Goal: Task Accomplishment & Management: Manage account settings

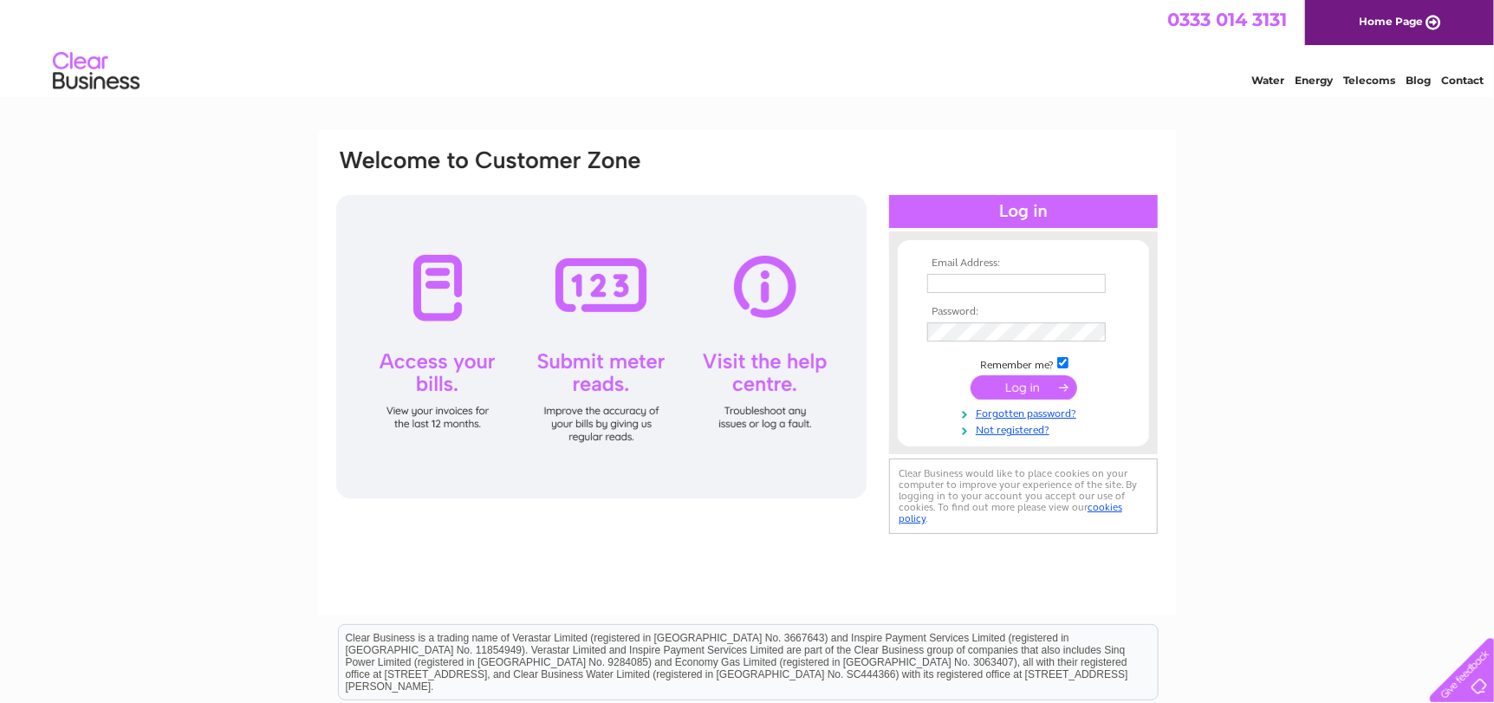
type input "[EMAIL_ADDRESS][DOMAIN_NAME]"
click at [983, 386] on input "submit" at bounding box center [1024, 387] width 107 height 24
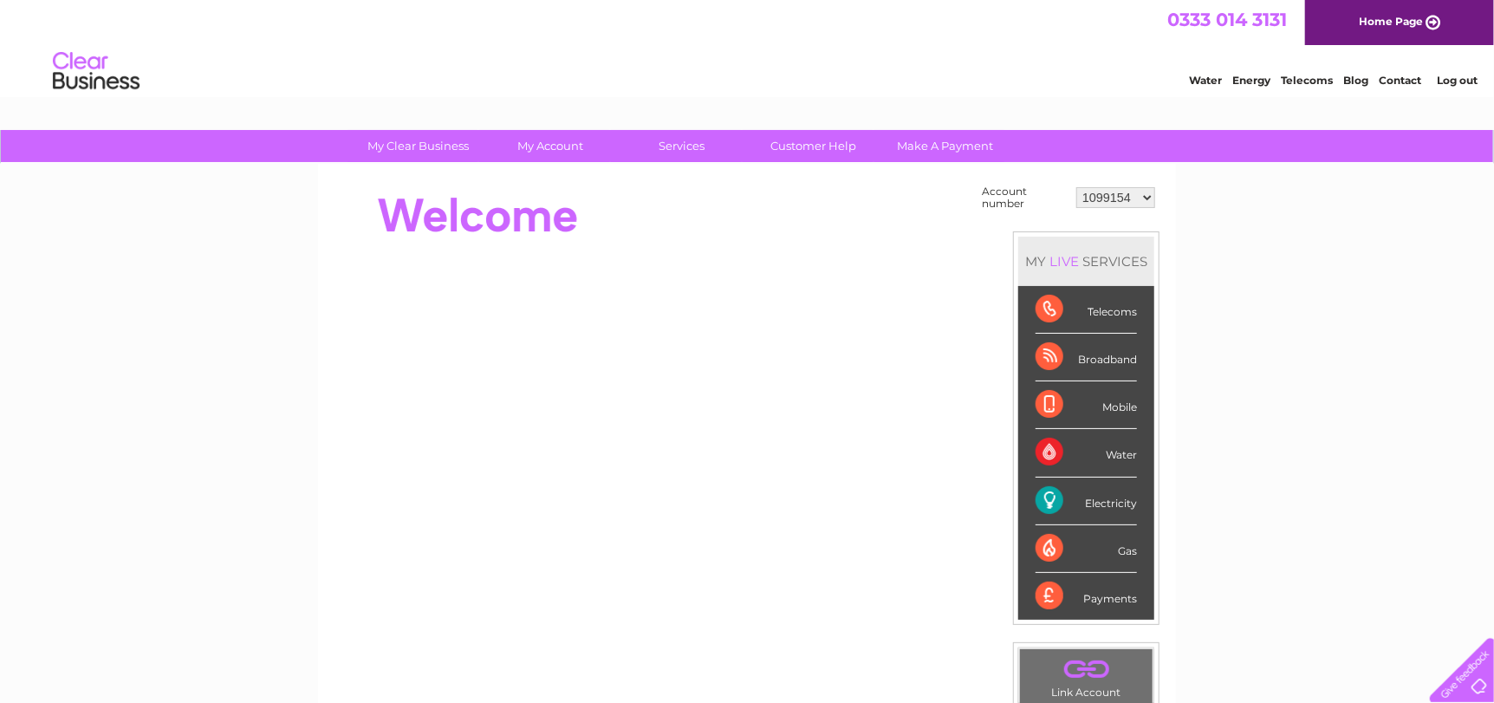
click at [1145, 192] on select "1099154 1099155 30317446" at bounding box center [1116, 197] width 79 height 21
select select "1099155"
click at [1078, 187] on select "1099154 1099155 30317446" at bounding box center [1116, 197] width 79 height 21
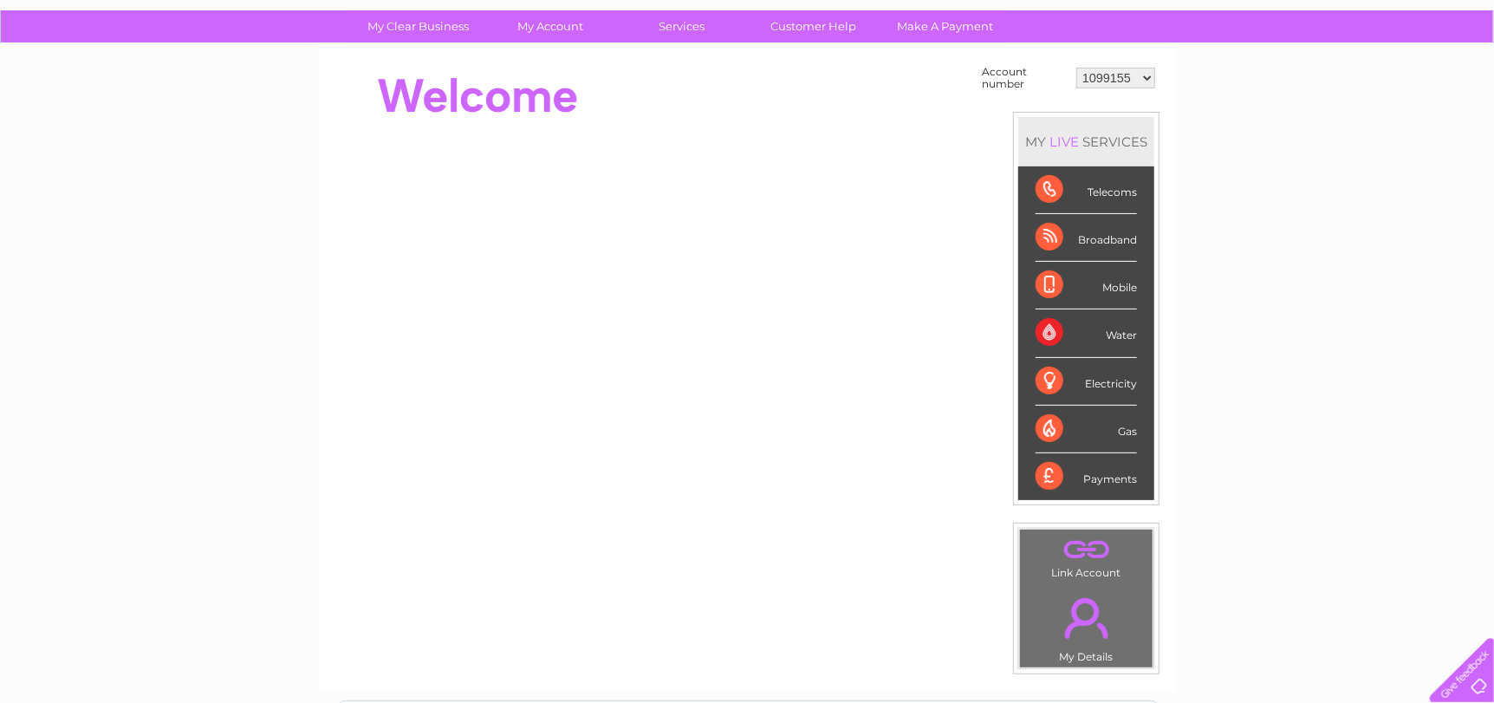
scroll to position [71, 0]
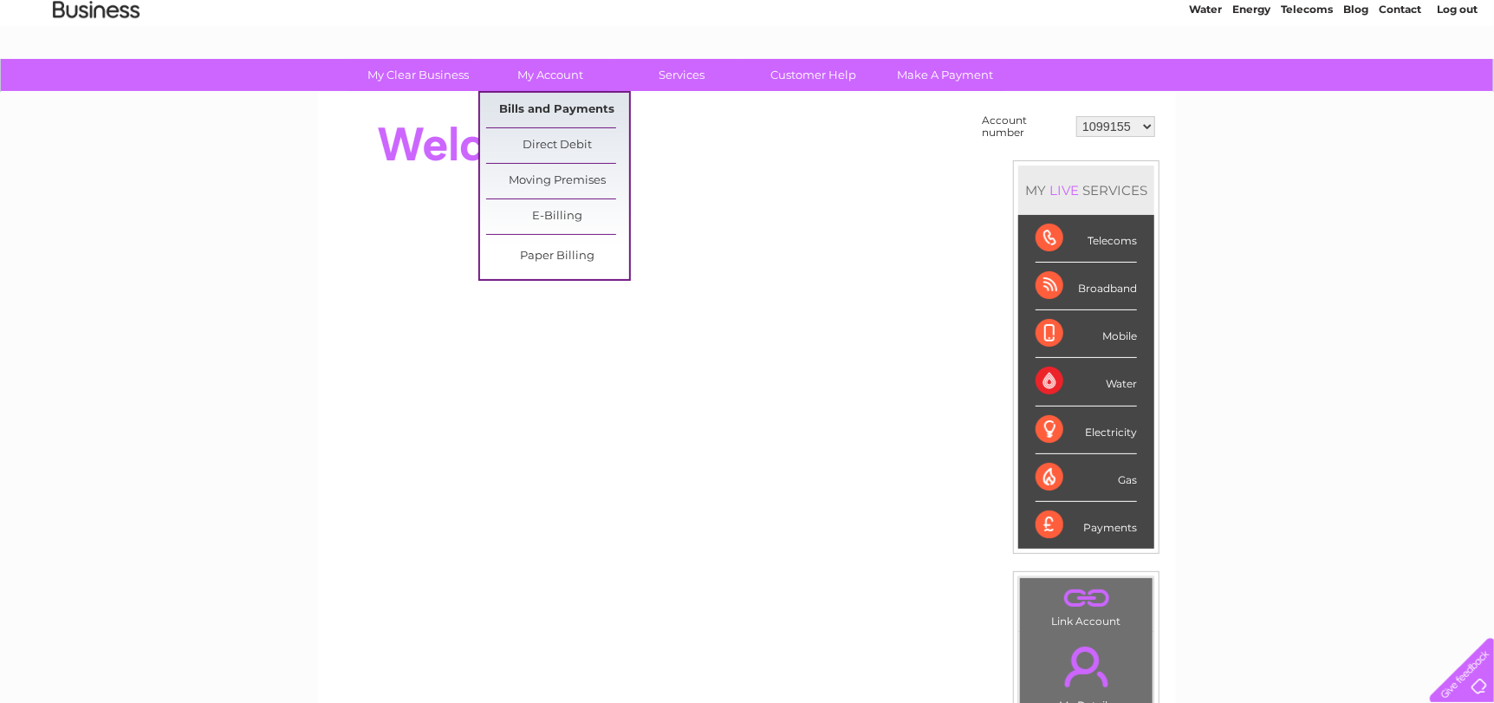
click at [565, 104] on link "Bills and Payments" at bounding box center [557, 110] width 143 height 35
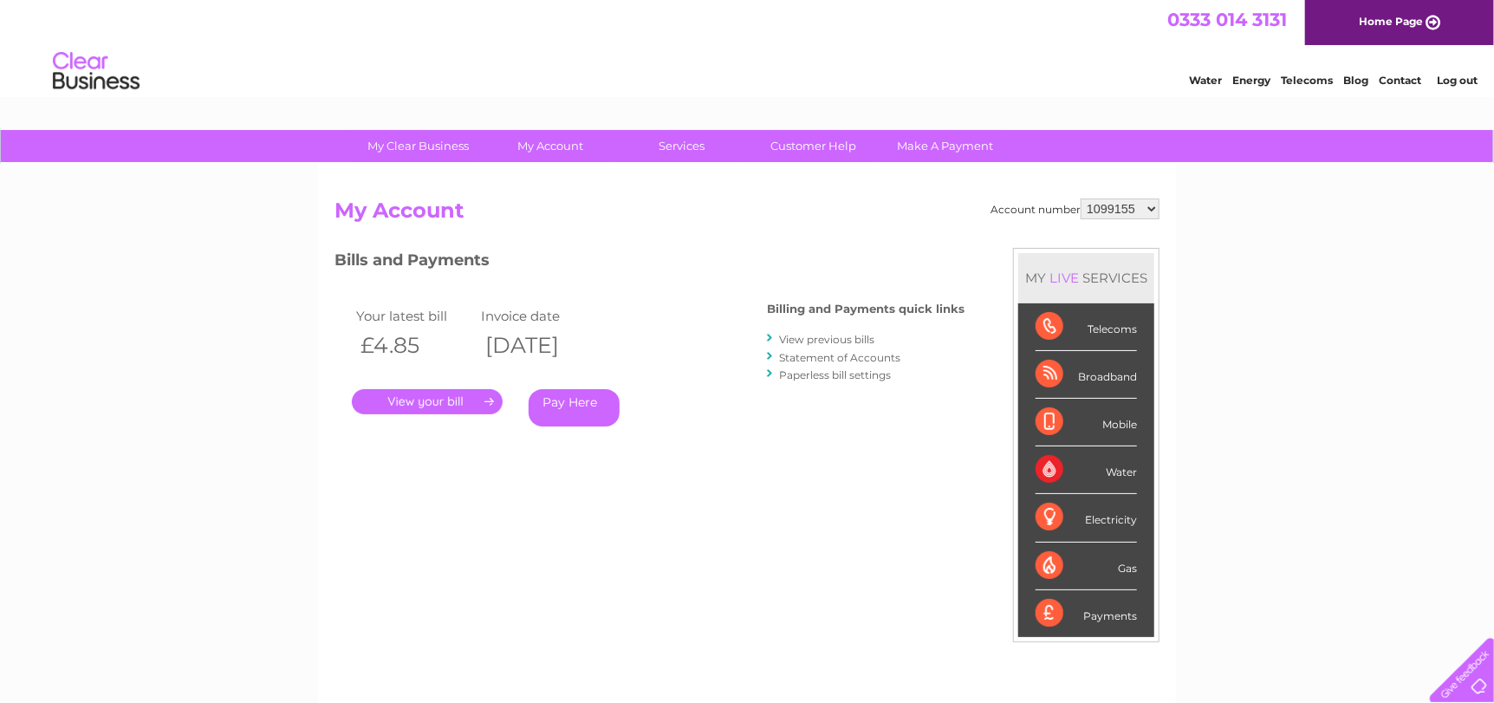
click at [462, 395] on link "." at bounding box center [427, 401] width 151 height 25
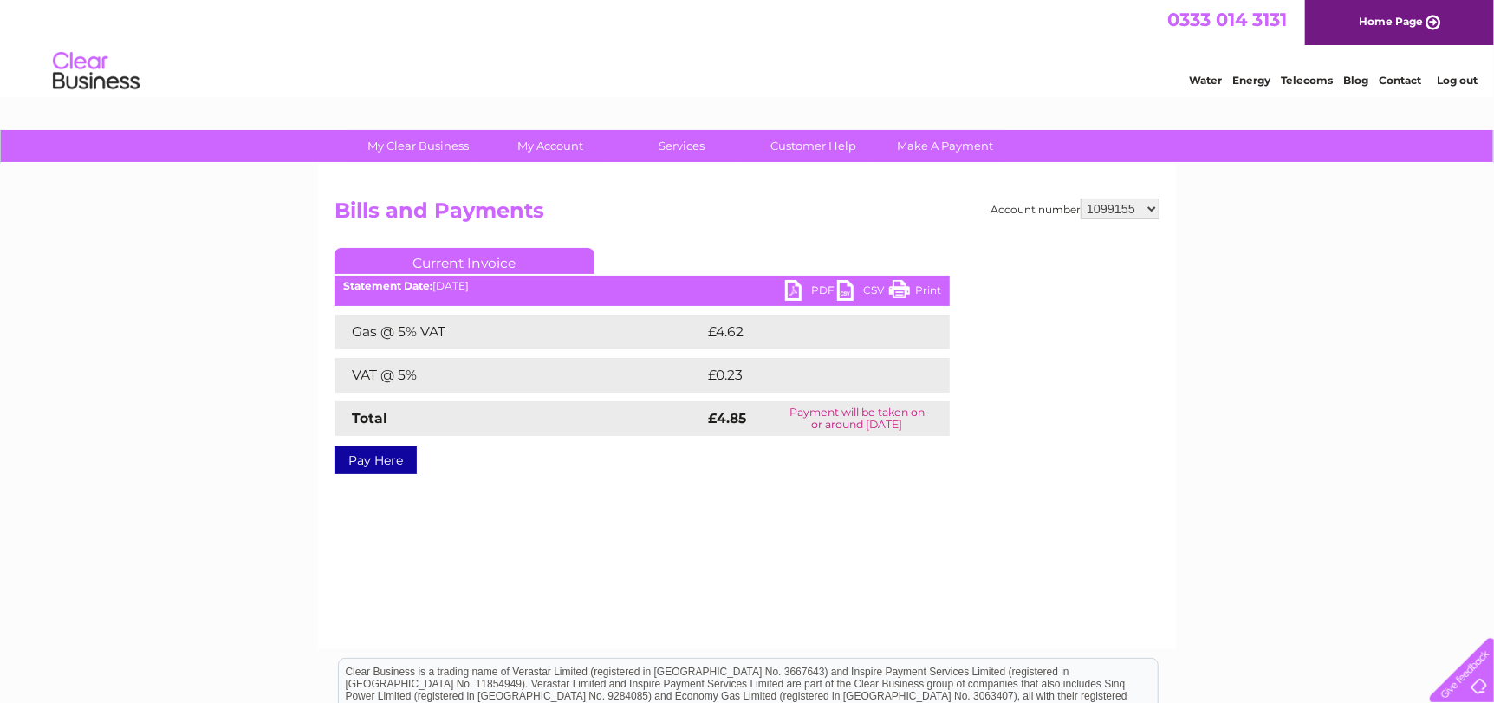
click at [799, 290] on link "PDF" at bounding box center [811, 292] width 52 height 25
click at [1468, 81] on link "Log out" at bounding box center [1457, 80] width 41 height 13
